Goal: Task Accomplishment & Management: Complete application form

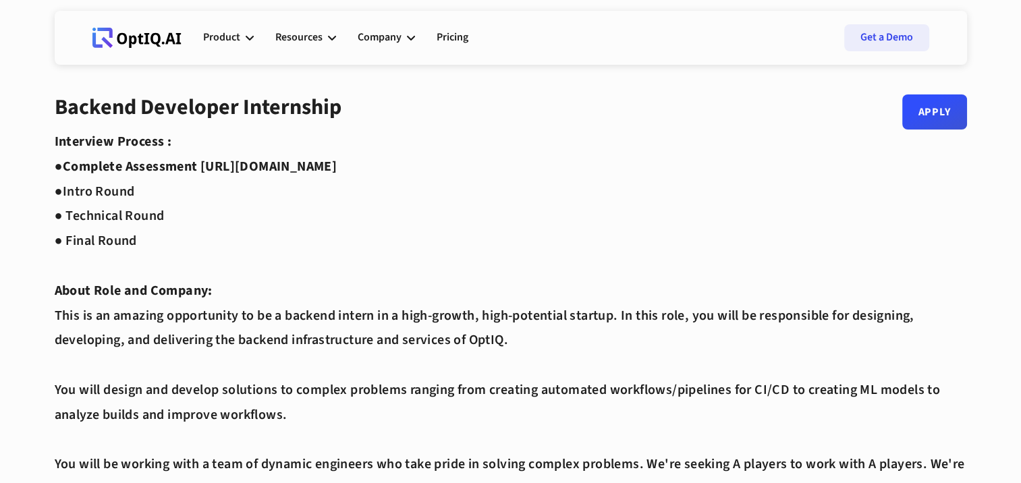
drag, startPoint x: 441, startPoint y: 173, endPoint x: 236, endPoint y: 172, distance: 205.1
click at [203, 167] on strong "Complete Assessment [URL][DOMAIN_NAME] ●" at bounding box center [196, 179] width 283 height 44
drag, startPoint x: 203, startPoint y: 167, endPoint x: 474, endPoint y: 167, distance: 271.3
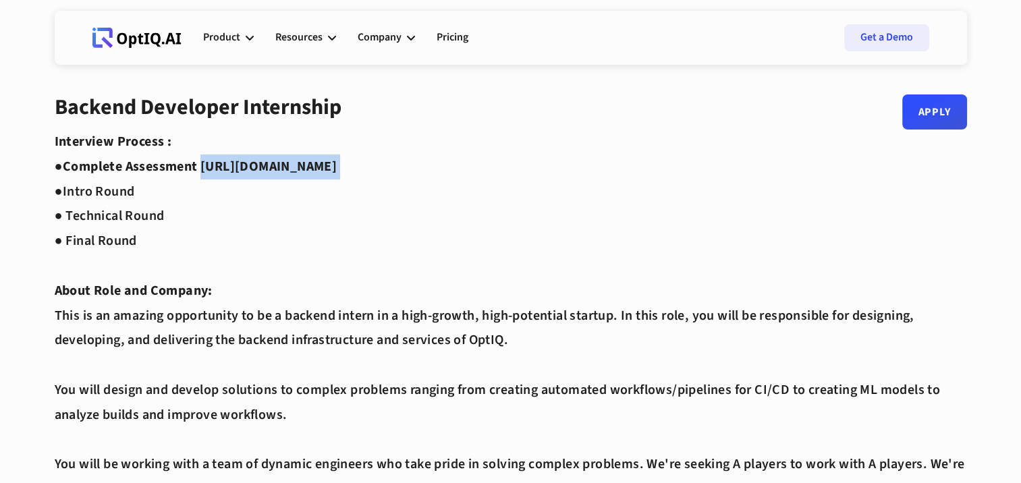
copy strong "[URL][DOMAIN_NAME]"
drag, startPoint x: 189, startPoint y: 30, endPoint x: 304, endPoint y: 36, distance: 115.6
click at [304, 36] on div "Webflow Homepage View dashboard Product AI infrastucture for data security Disc…" at bounding box center [511, 38] width 864 height 40
